Goal: Find specific page/section: Find specific page/section

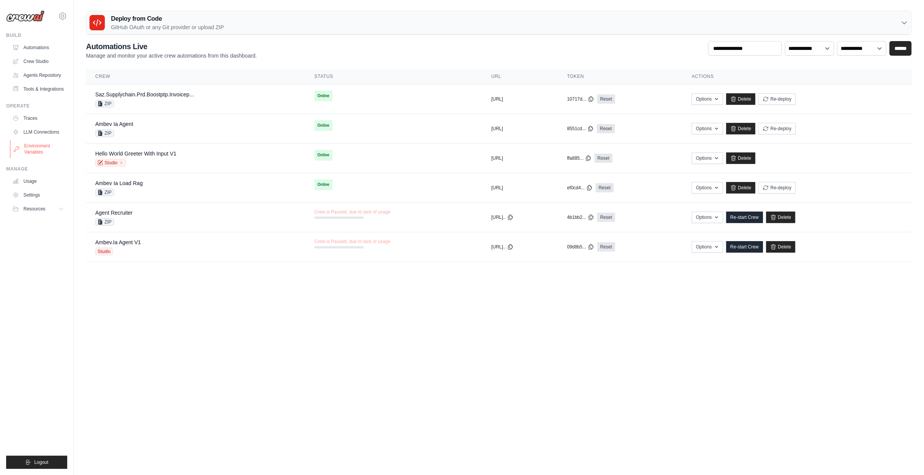
click at [55, 149] on link "Environment Variables" at bounding box center [39, 149] width 58 height 18
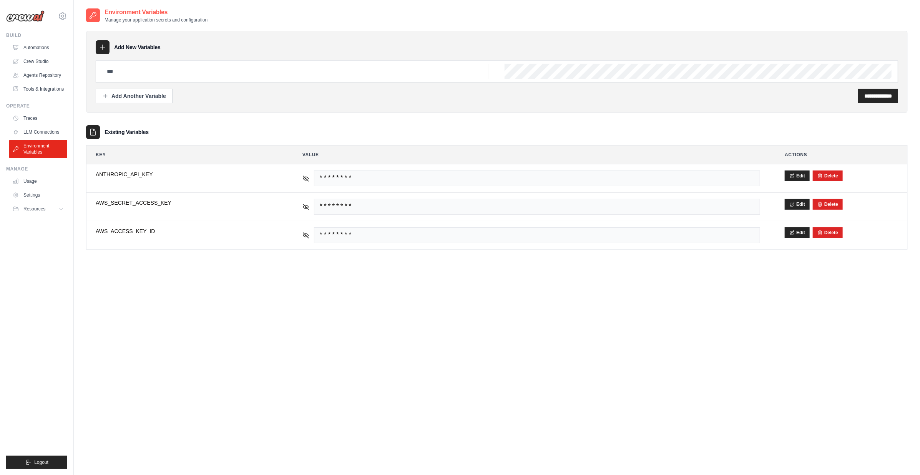
click at [28, 18] on img at bounding box center [25, 16] width 38 height 12
click at [37, 17] on img at bounding box center [25, 16] width 38 height 12
click at [65, 15] on icon at bounding box center [62, 16] width 9 height 9
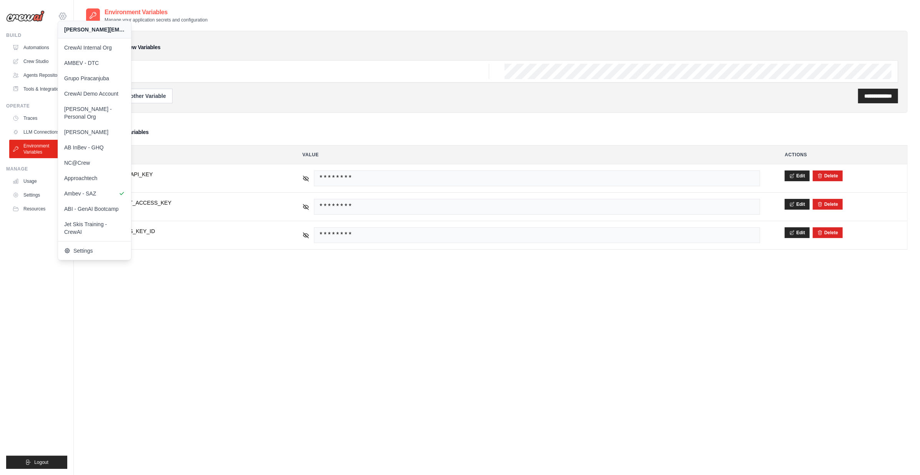
click at [65, 15] on icon at bounding box center [62, 16] width 9 height 9
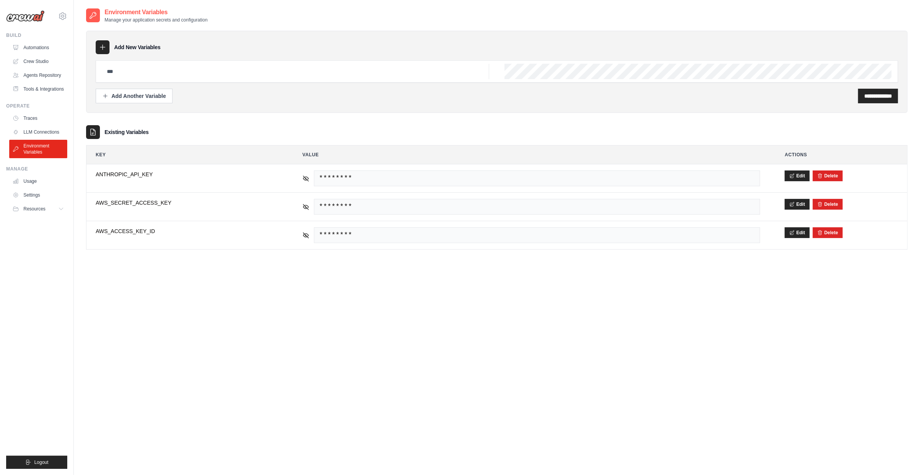
click at [33, 19] on img at bounding box center [25, 16] width 38 height 12
click at [50, 46] on link "Automations" at bounding box center [39, 47] width 58 height 12
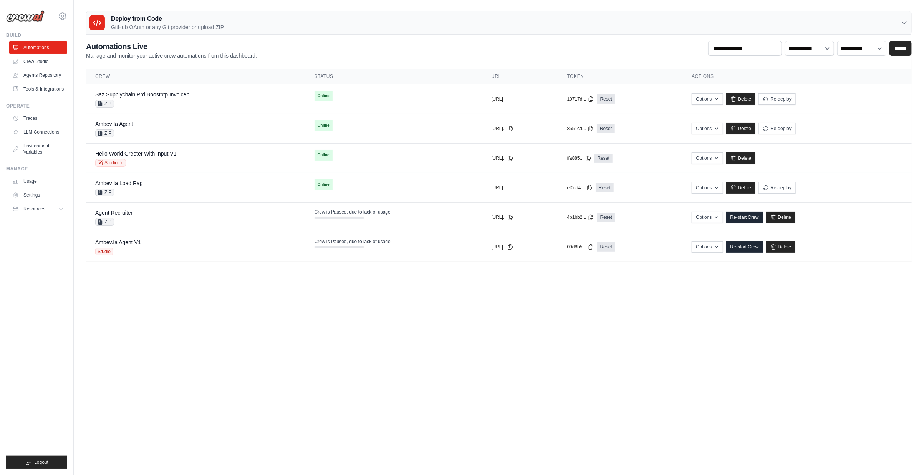
click at [33, 14] on img at bounding box center [25, 16] width 38 height 12
